Goal: Check status: Check status

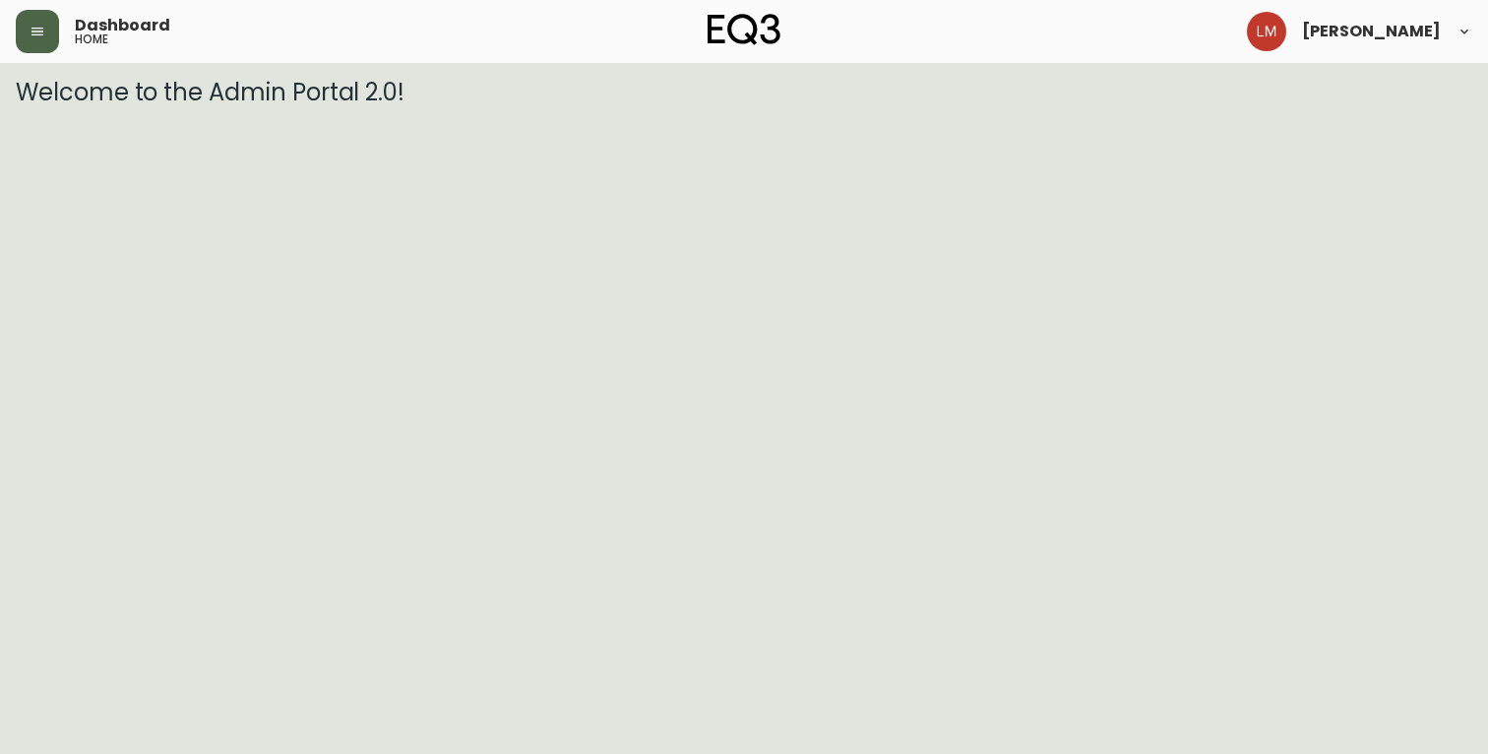
click at [28, 31] on button "button" at bounding box center [37, 31] width 43 height 43
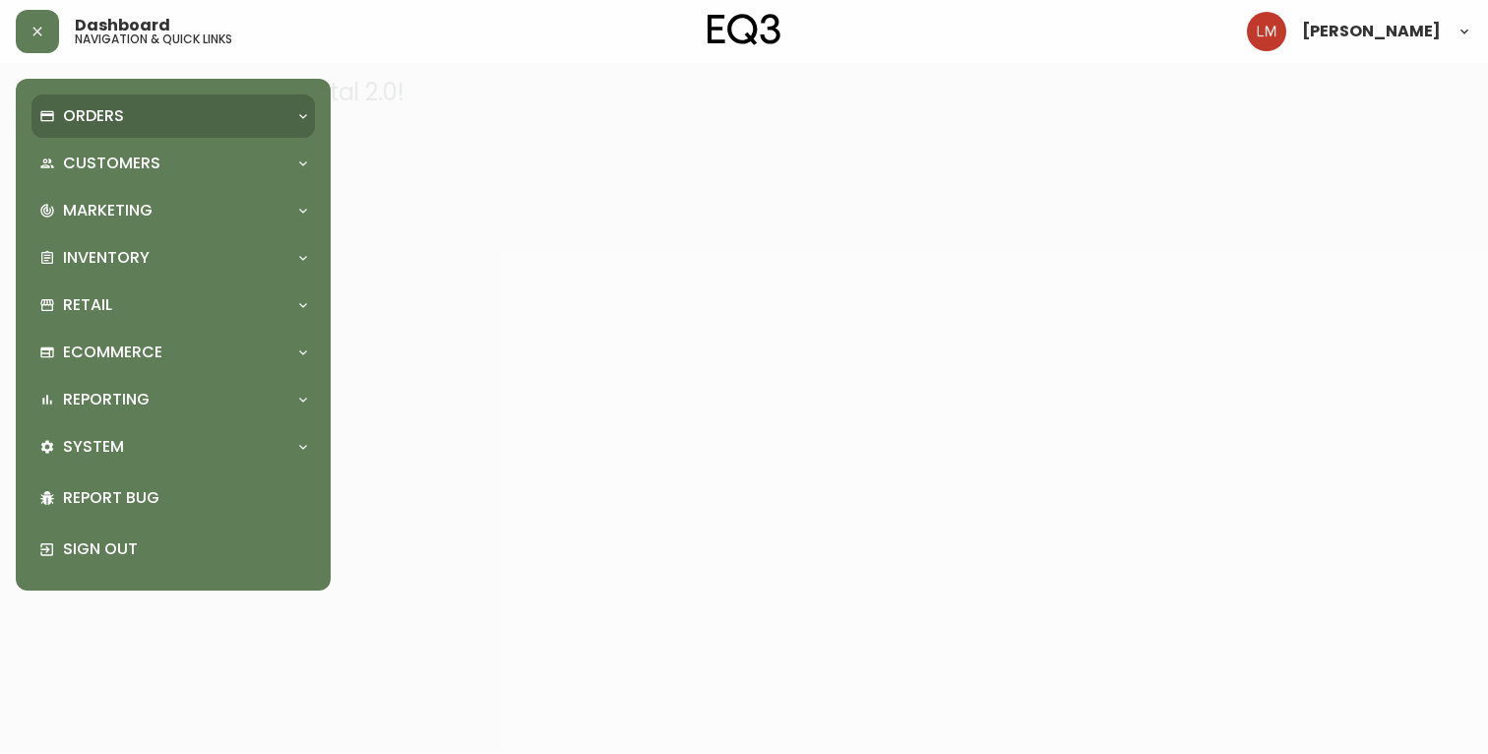
click at [105, 120] on p "Orders" at bounding box center [93, 116] width 61 height 22
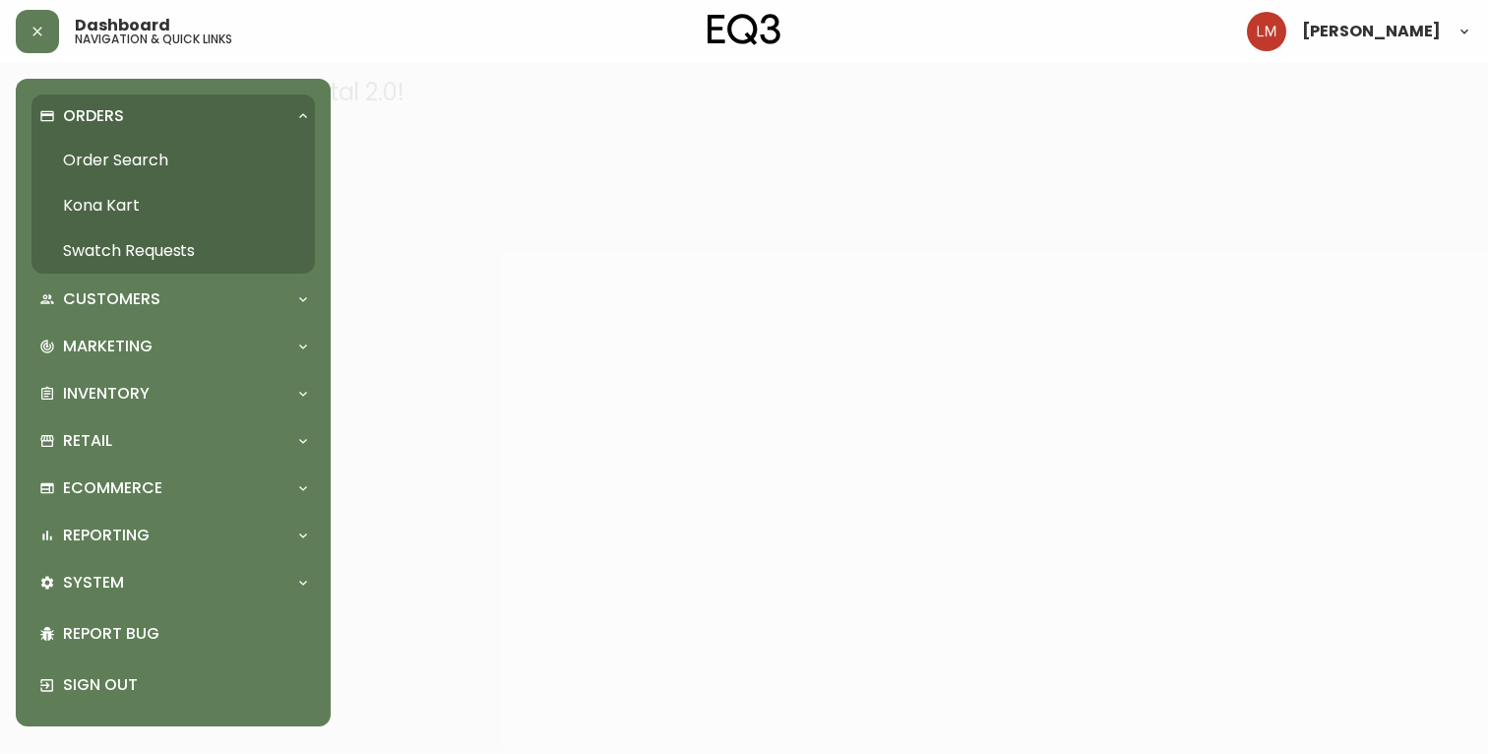
click at [137, 165] on link "Order Search" at bounding box center [172, 160] width 283 height 45
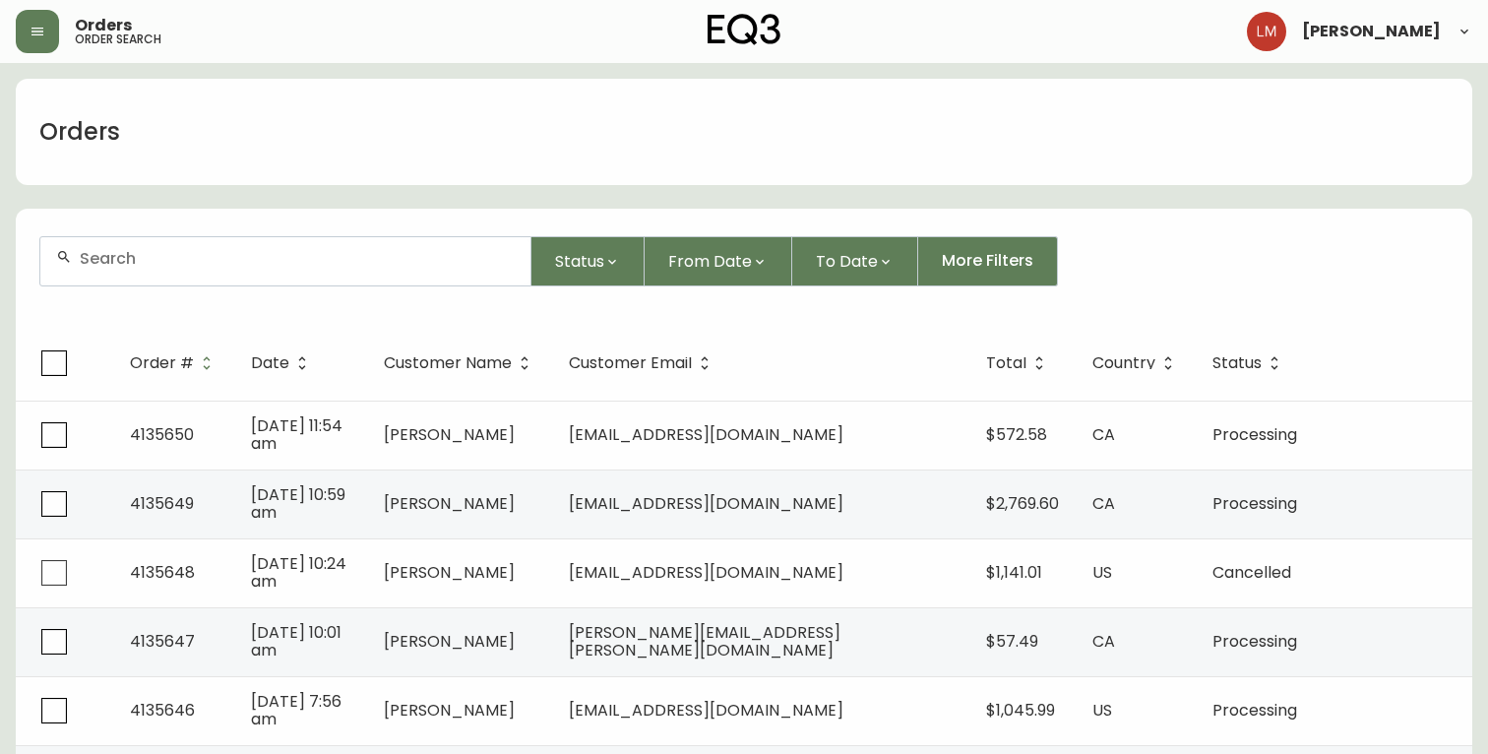
click at [133, 274] on div at bounding box center [285, 261] width 490 height 48
paste input "4135542"
type input "4135542"
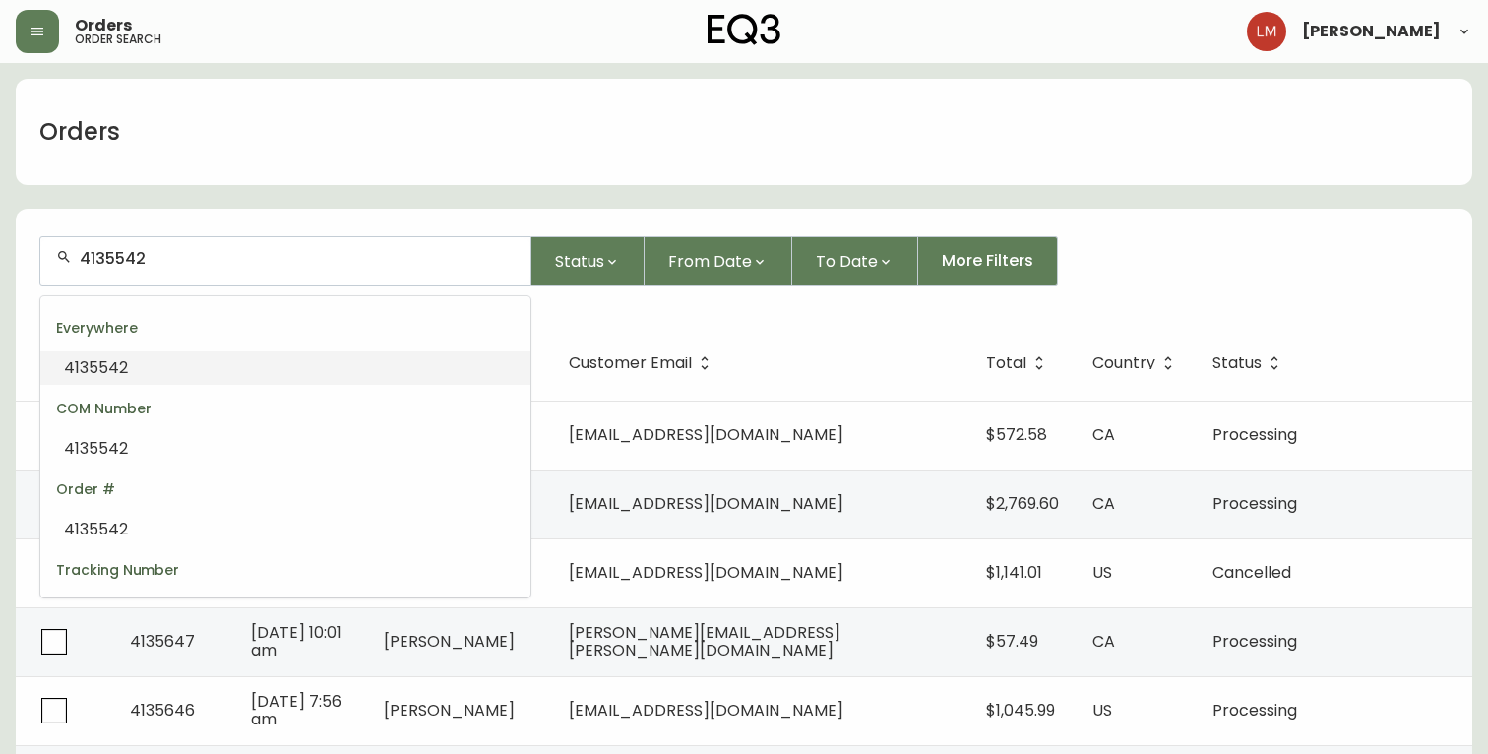
click at [187, 361] on li "4135542" at bounding box center [285, 367] width 490 height 33
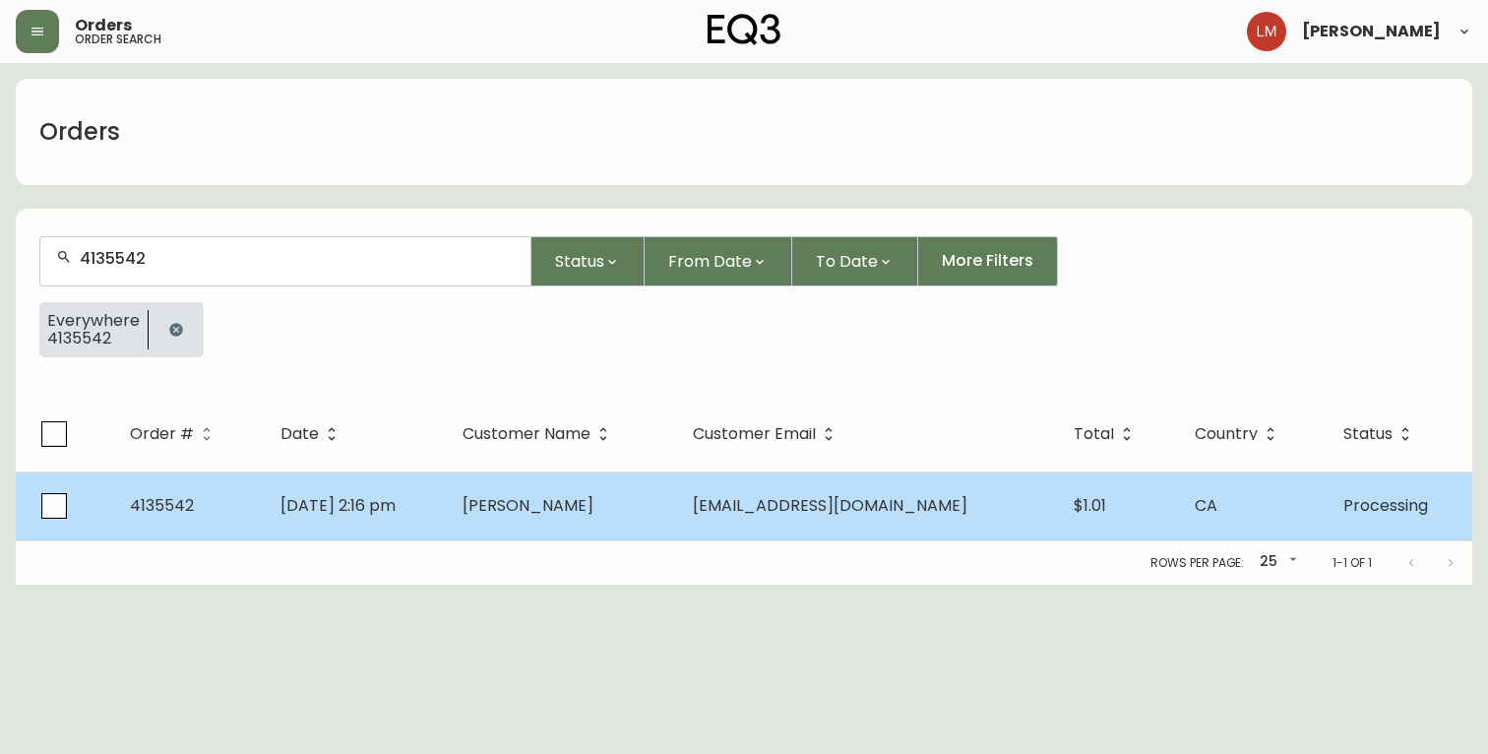
click at [155, 497] on span "4135542" at bounding box center [162, 505] width 64 height 23
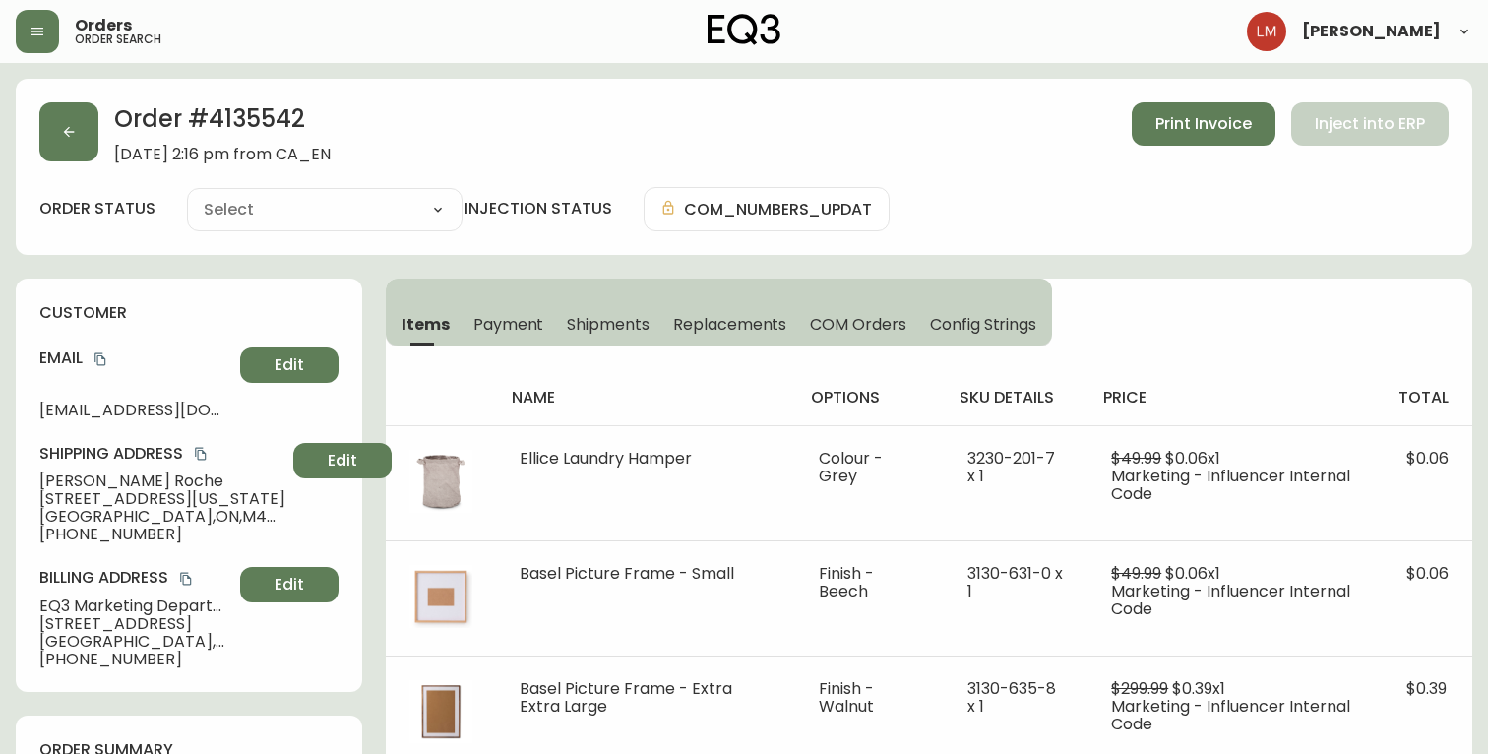
type input "Processing"
select select "PROCESSING"
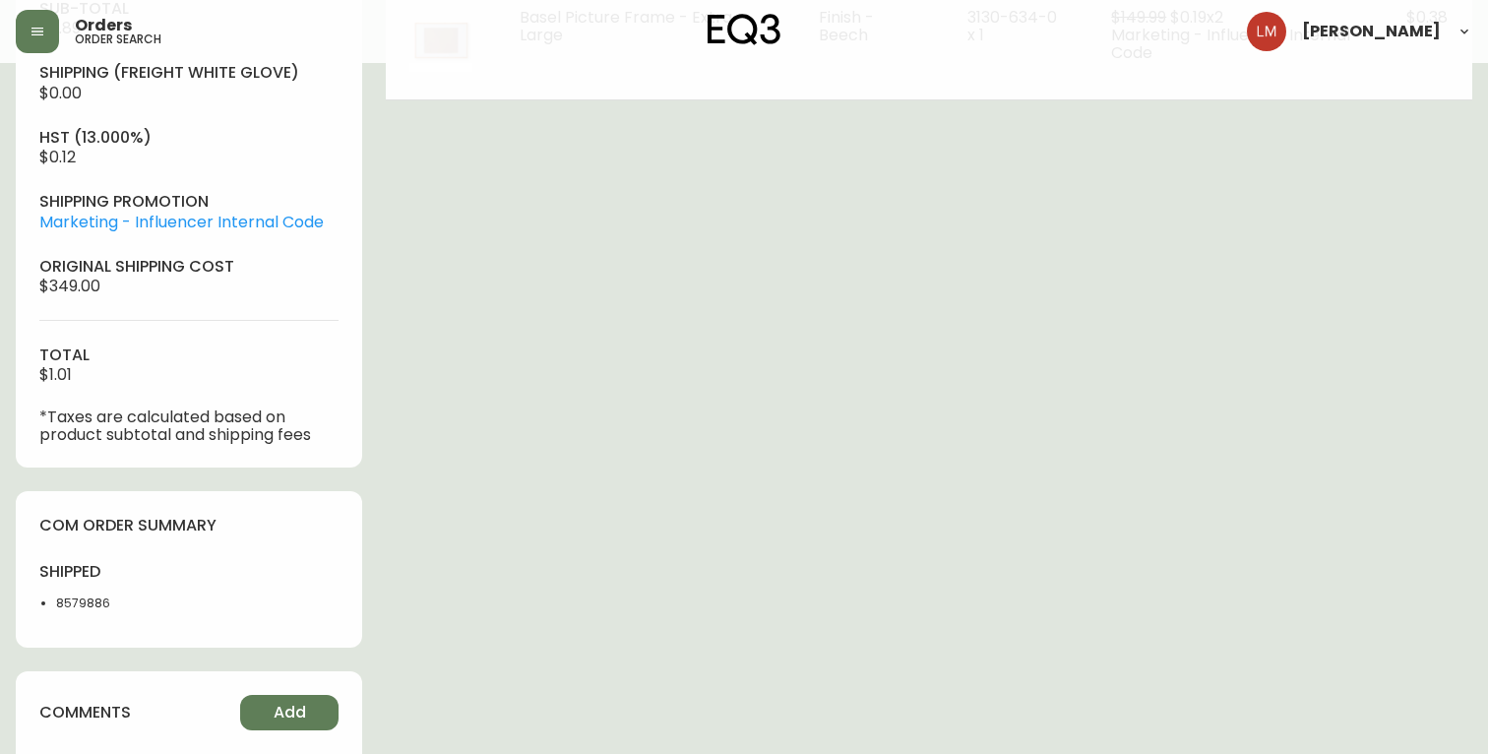
scroll to position [949, 0]
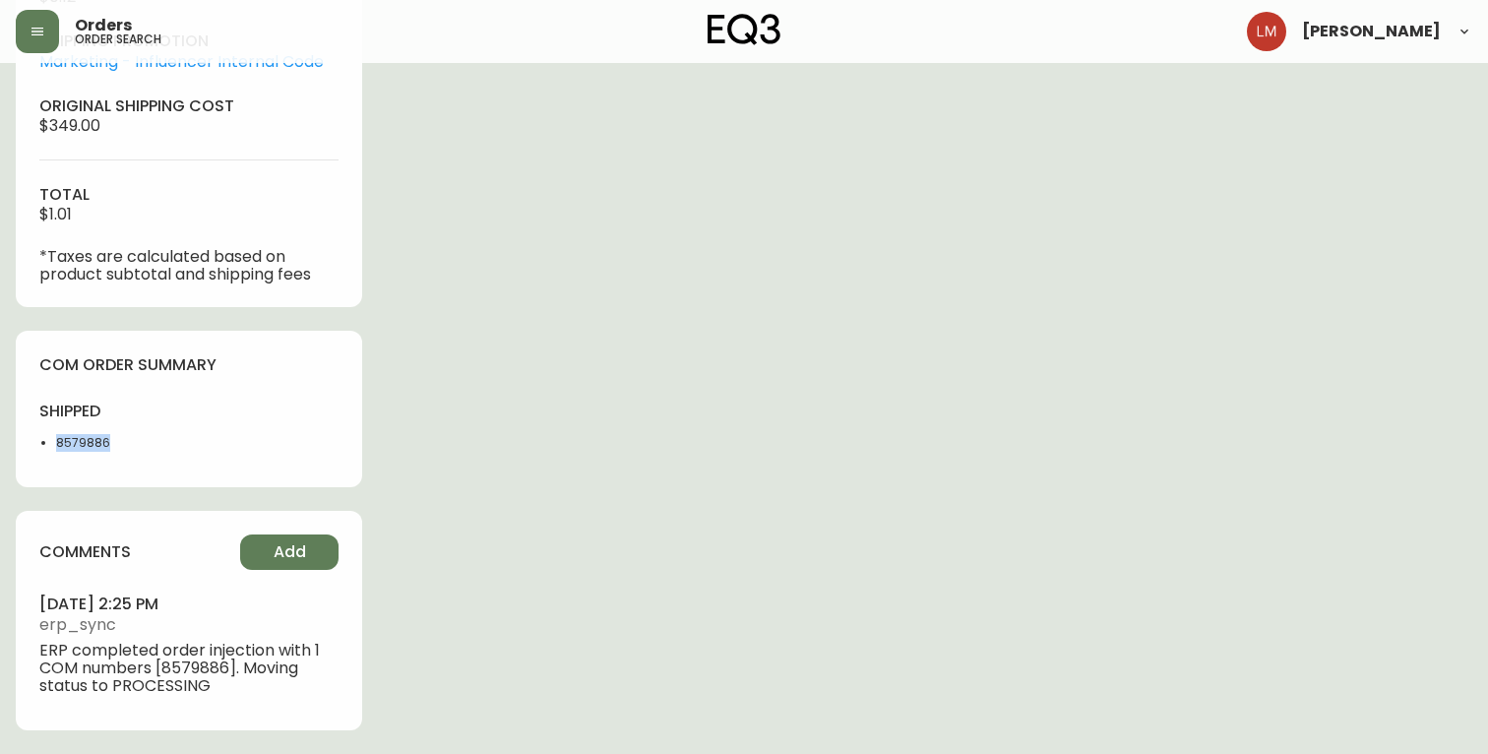
drag, startPoint x: 116, startPoint y: 441, endPoint x: 52, endPoint y: 442, distance: 64.0
click at [52, 442] on ul "8579886" at bounding box center [108, 443] width 138 height 18
copy li "8579886"
